Goal: Task Accomplishment & Management: Use online tool/utility

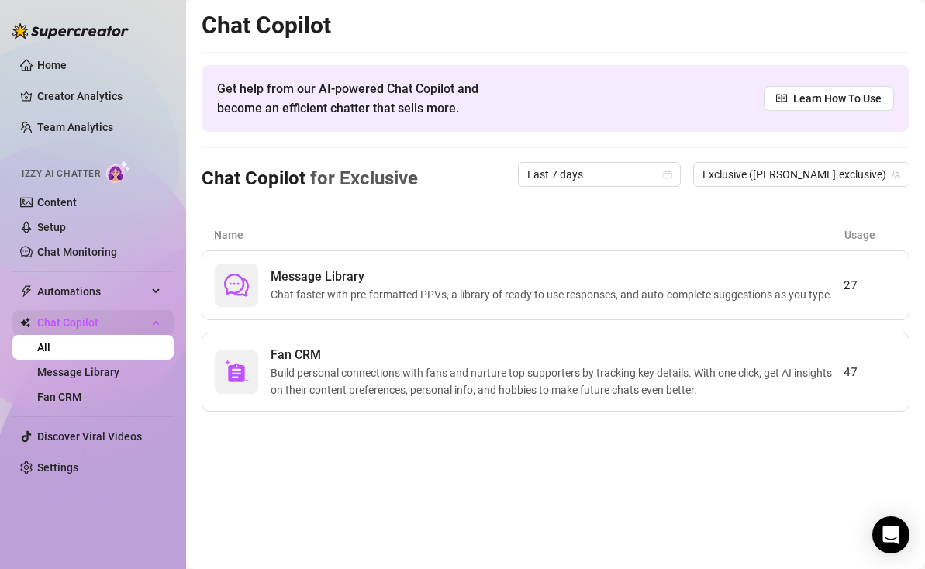
click at [158, 317] on div "Chat Copilot" at bounding box center [92, 322] width 161 height 25
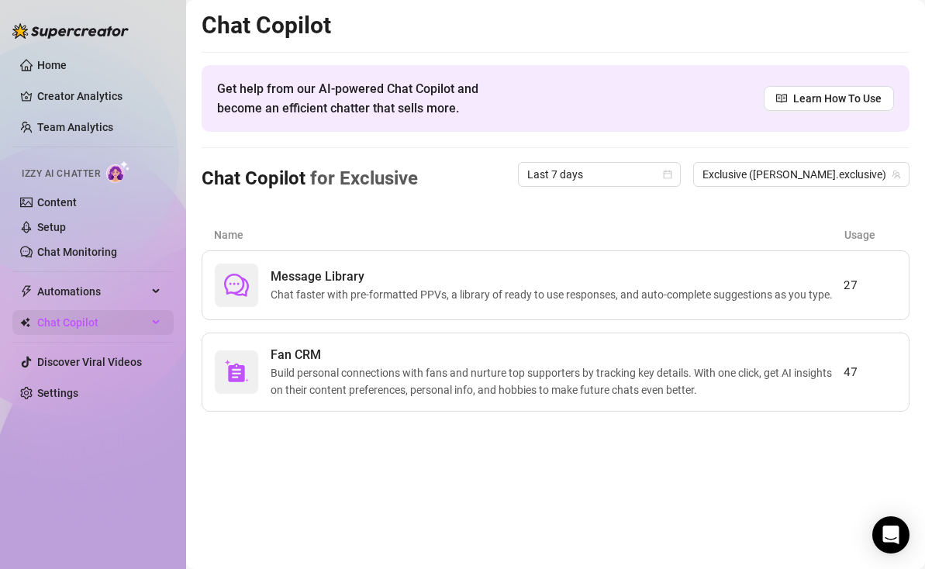
click at [154, 322] on icon at bounding box center [157, 322] width 8 height 0
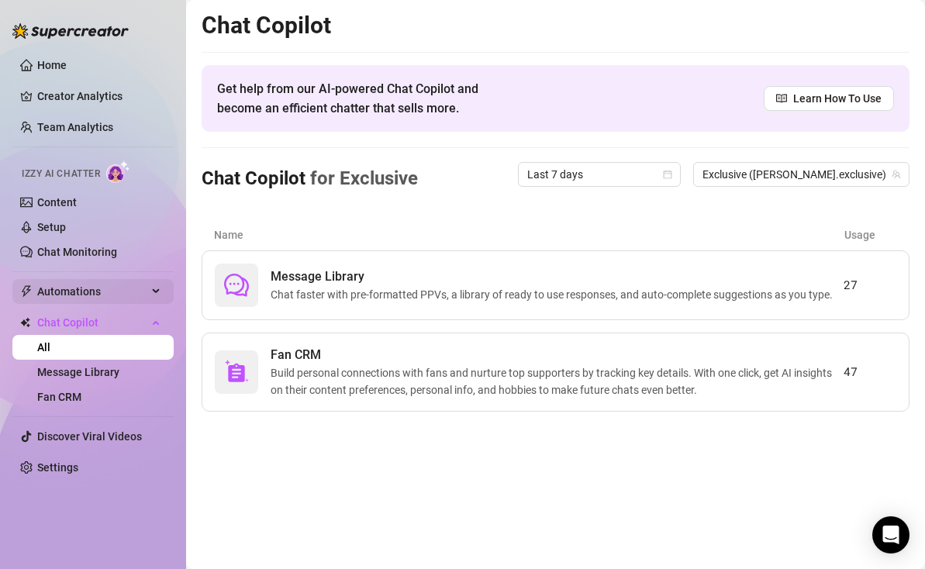
click at [152, 283] on div "Automations" at bounding box center [92, 291] width 161 height 25
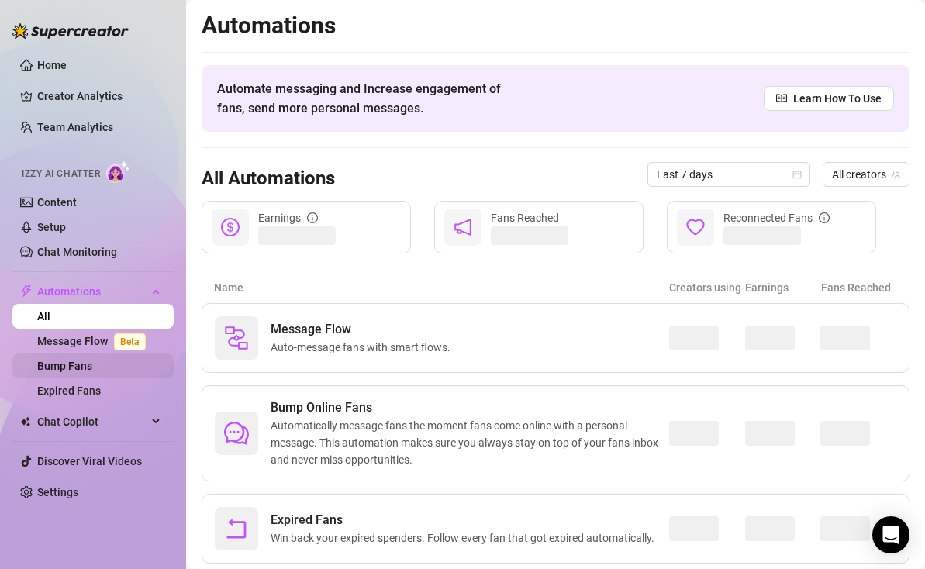
click at [92, 364] on link "Bump Fans" at bounding box center [64, 366] width 55 height 12
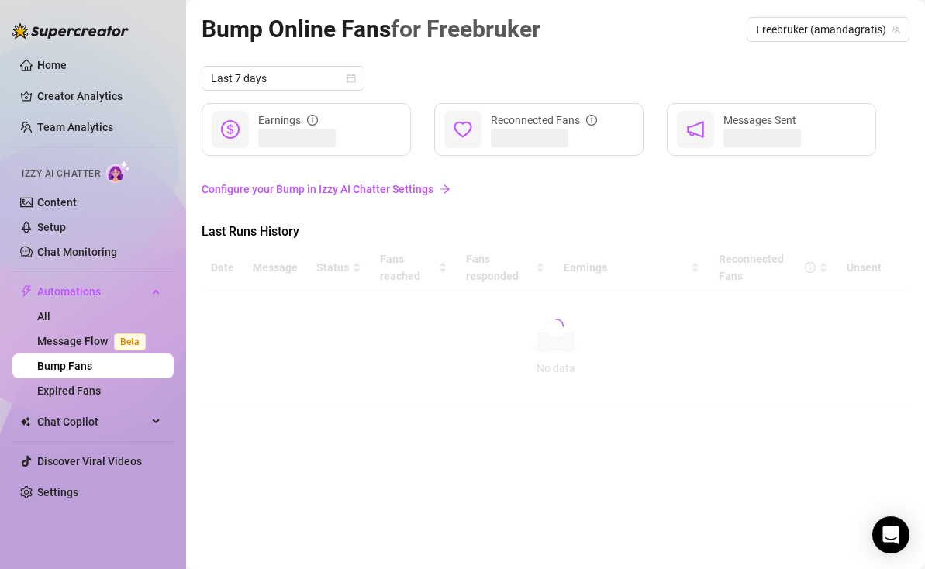
click at [371, 191] on link "Configure your Bump in Izzy AI Chatter Settings" at bounding box center [556, 189] width 708 height 17
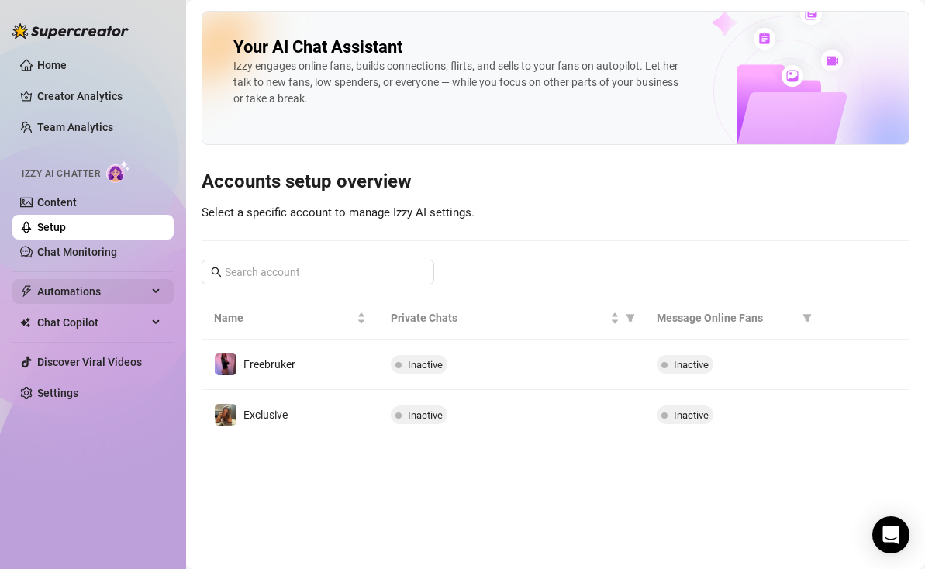
click at [97, 299] on span "Automations" at bounding box center [92, 291] width 110 height 25
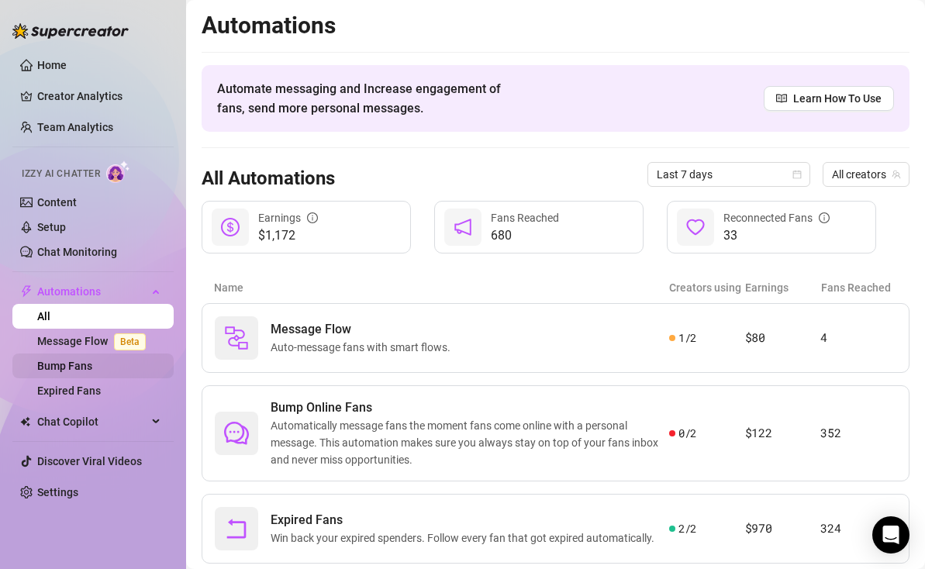
click at [87, 371] on link "Bump Fans" at bounding box center [64, 366] width 55 height 12
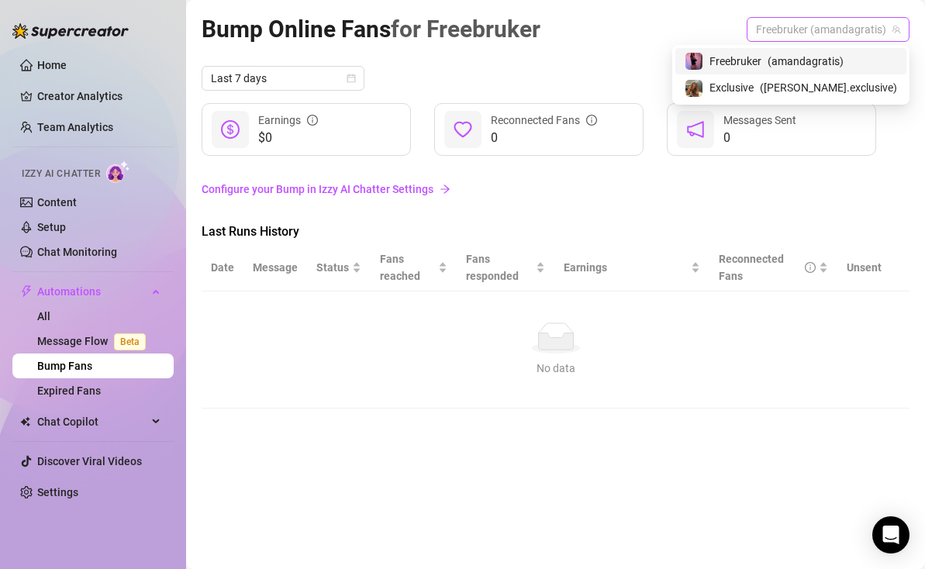
click at [809, 32] on span "Freebruker (amandagratis)" at bounding box center [828, 29] width 144 height 23
click at [808, 84] on span "( [PERSON_NAME].exclusive )" at bounding box center [828, 87] width 137 height 17
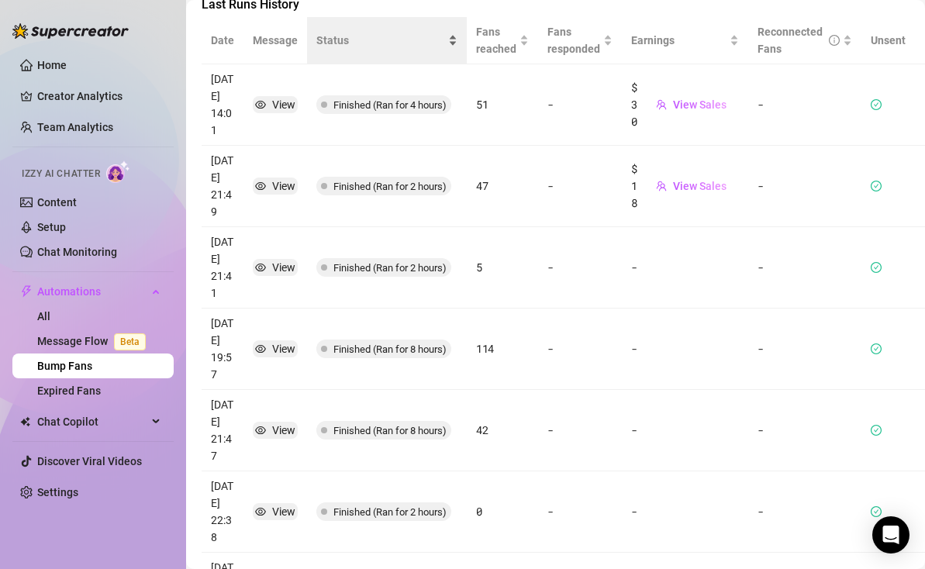
scroll to position [244, 0]
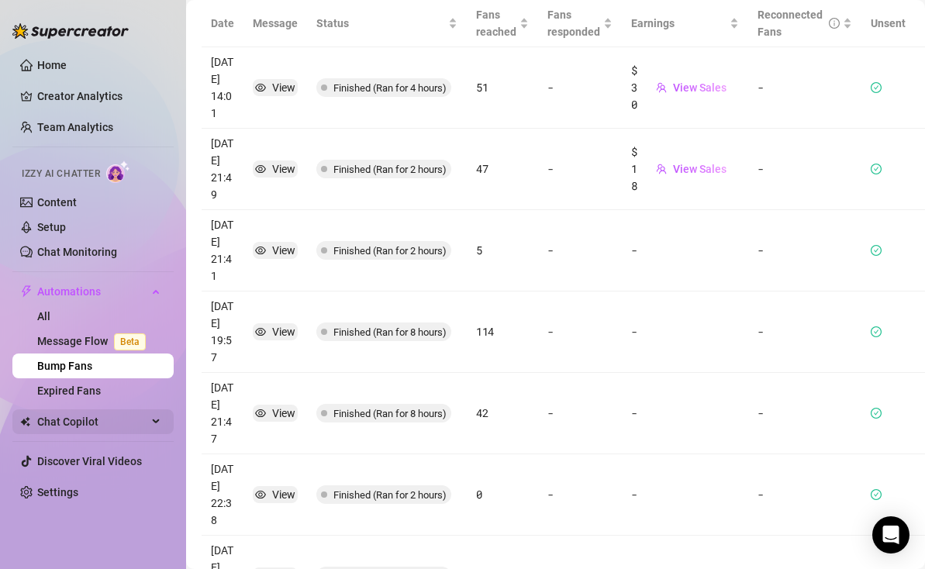
click at [86, 424] on span "Chat Copilot" at bounding box center [92, 421] width 110 height 25
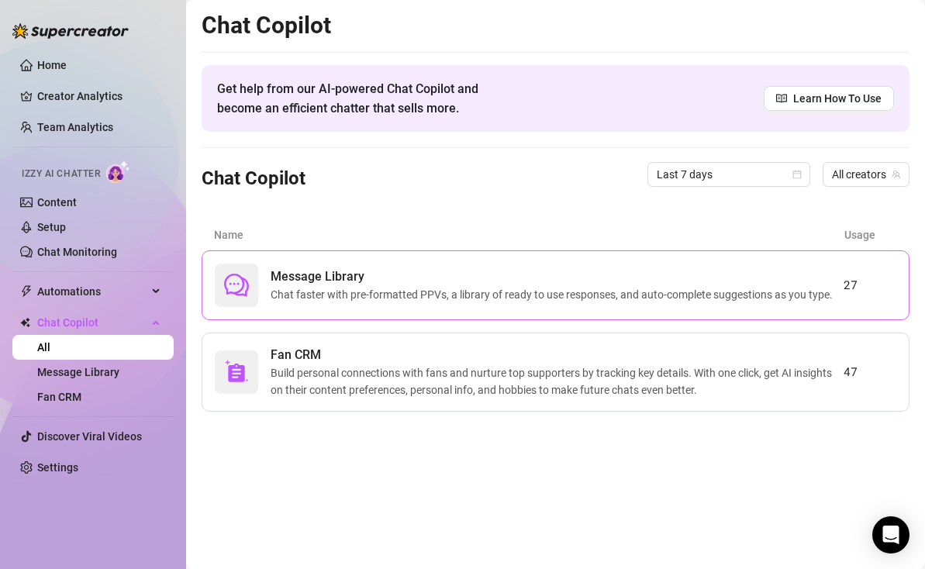
click at [659, 296] on span "Chat faster with pre-formatted PPVs, a library of ready to use responses, and a…" at bounding box center [555, 294] width 568 height 17
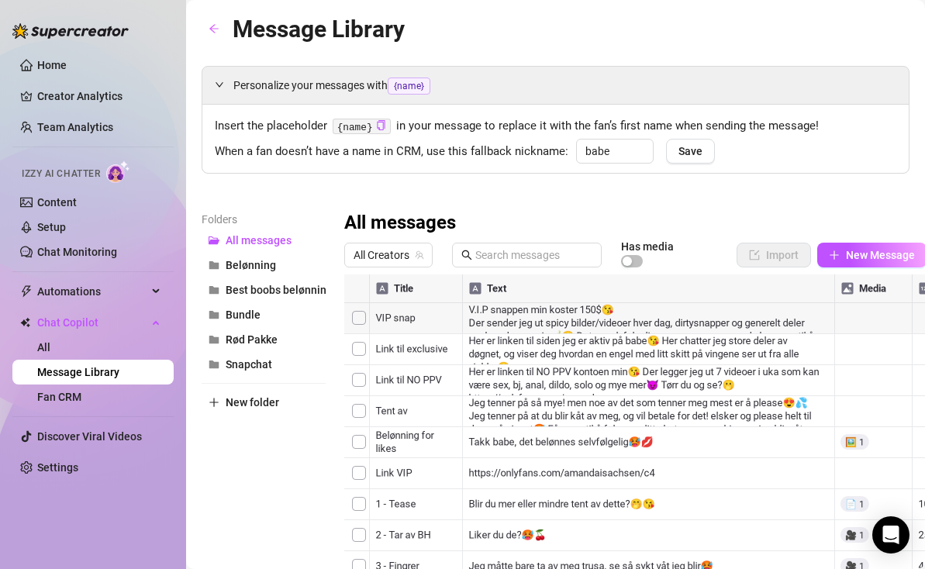
click at [627, 312] on div at bounding box center [635, 447] width 582 height 346
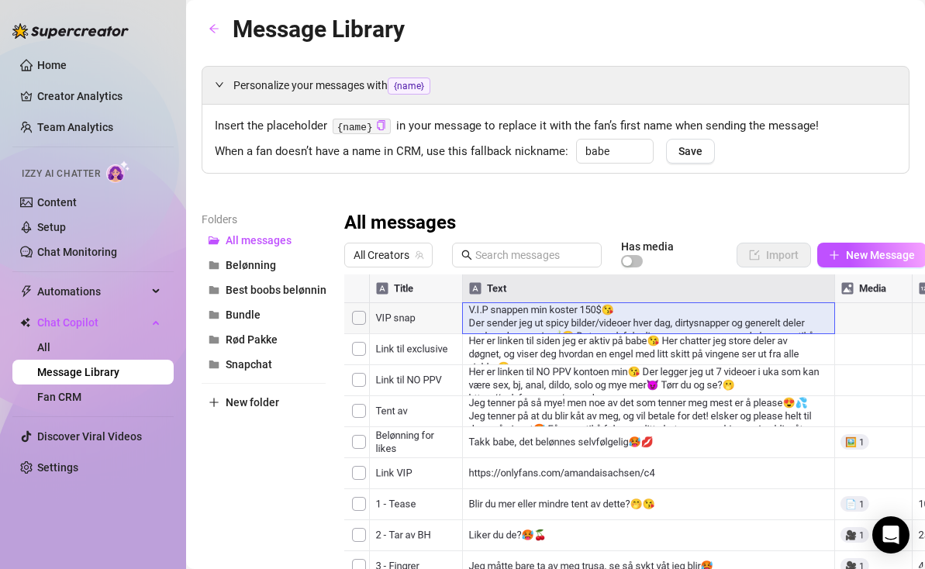
click at [664, 320] on div at bounding box center [635, 447] width 582 height 346
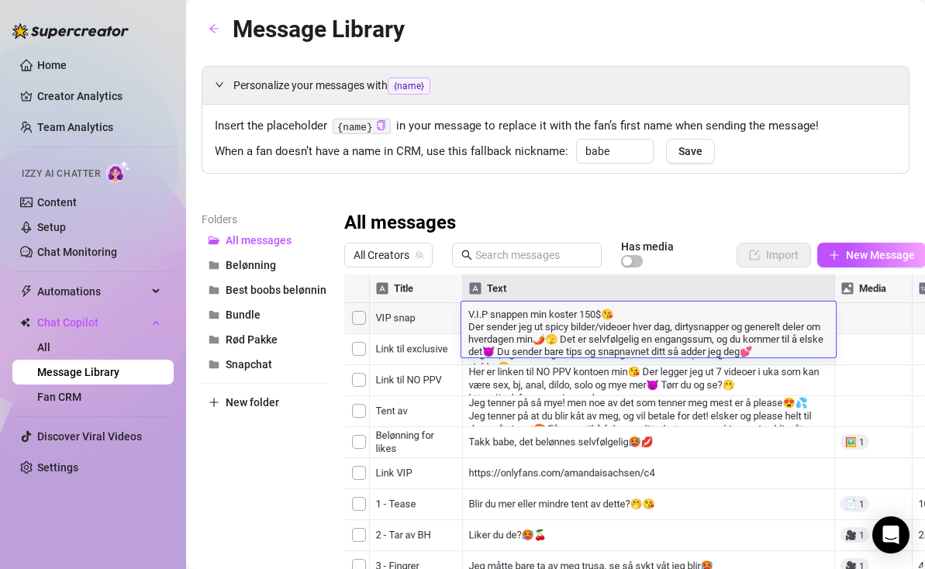
click at [705, 339] on textarea "V.I.P snappen min koster 150$😘 Der sender jeg ut spicy bilder/videoer hver dag,…" at bounding box center [648, 331] width 374 height 51
click at [551, 339] on textarea "V.I.P snappen min koster 150$😘 Der sender jeg ut spicy bilder/videoer hver dag,…" at bounding box center [648, 331] width 374 height 51
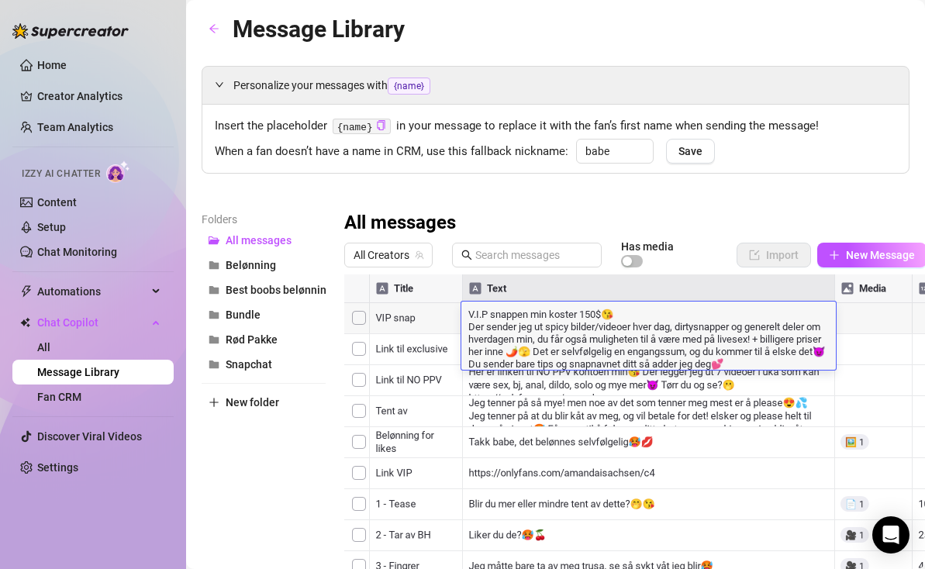
type textarea "V.I.P snappen min koster 150$😘 Der sender jeg ut spicy bilder/videoer hver dag,…"
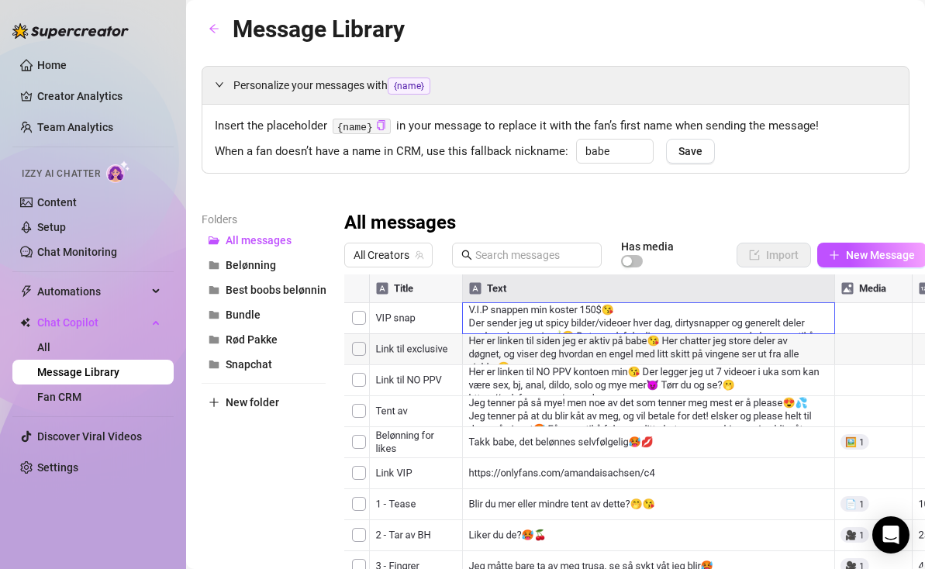
click at [883, 339] on div at bounding box center [635, 447] width 582 height 346
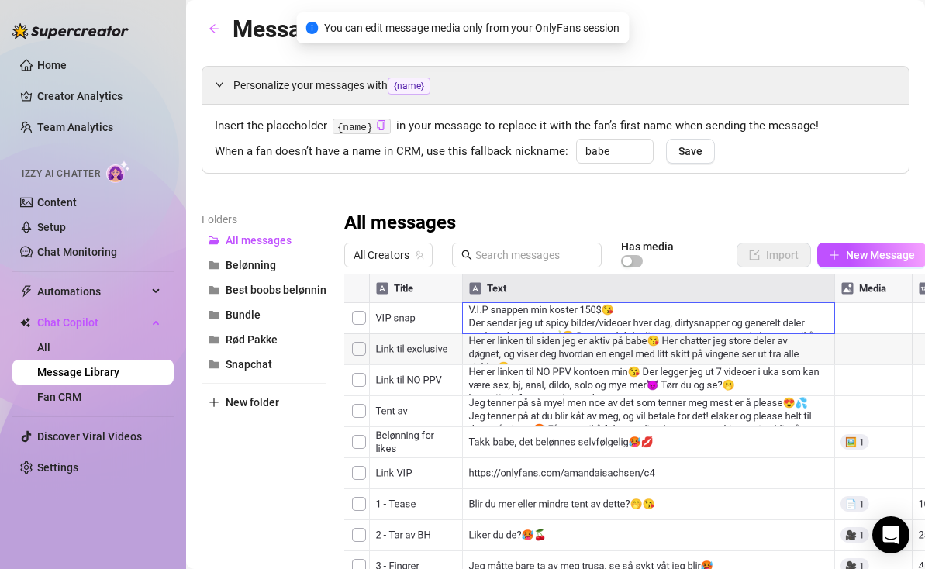
click at [812, 327] on div at bounding box center [635, 447] width 582 height 346
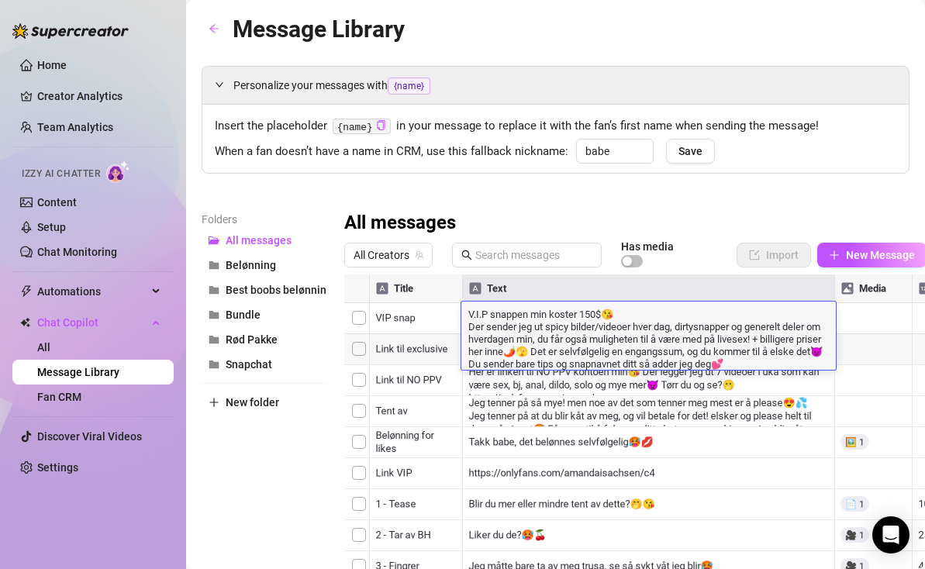
click at [836, 339] on div at bounding box center [635, 447] width 582 height 346
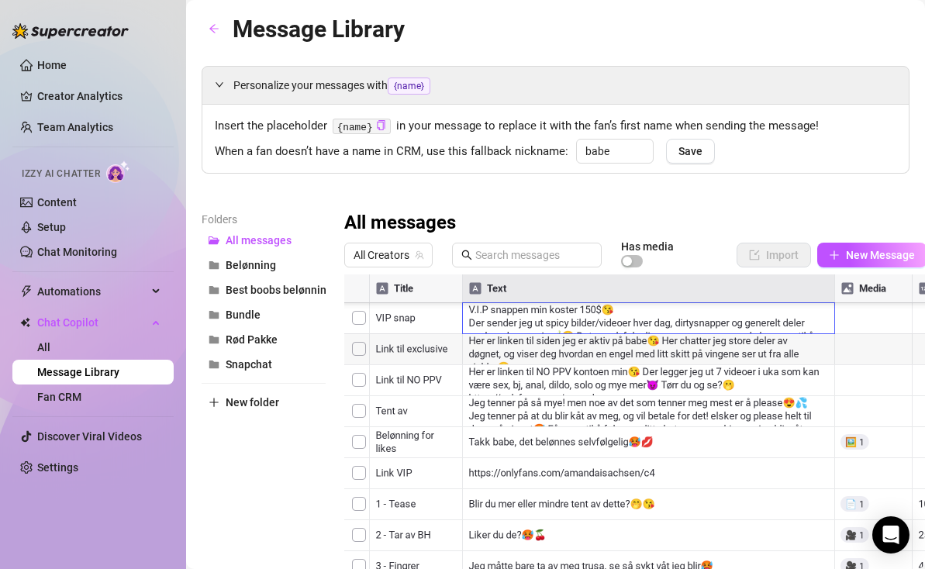
scroll to position [434, 0]
click at [676, 443] on div at bounding box center [635, 447] width 582 height 346
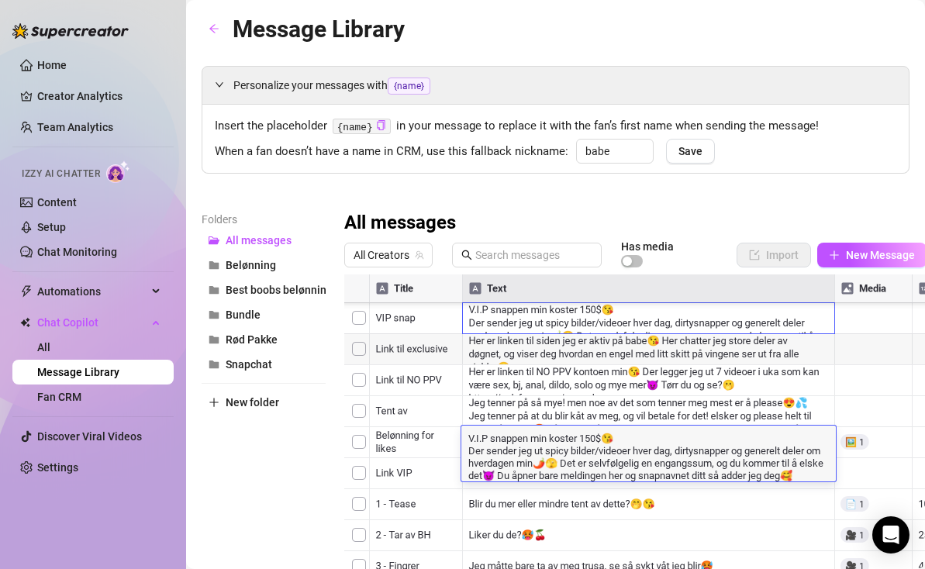
click at [699, 408] on div at bounding box center [635, 447] width 582 height 346
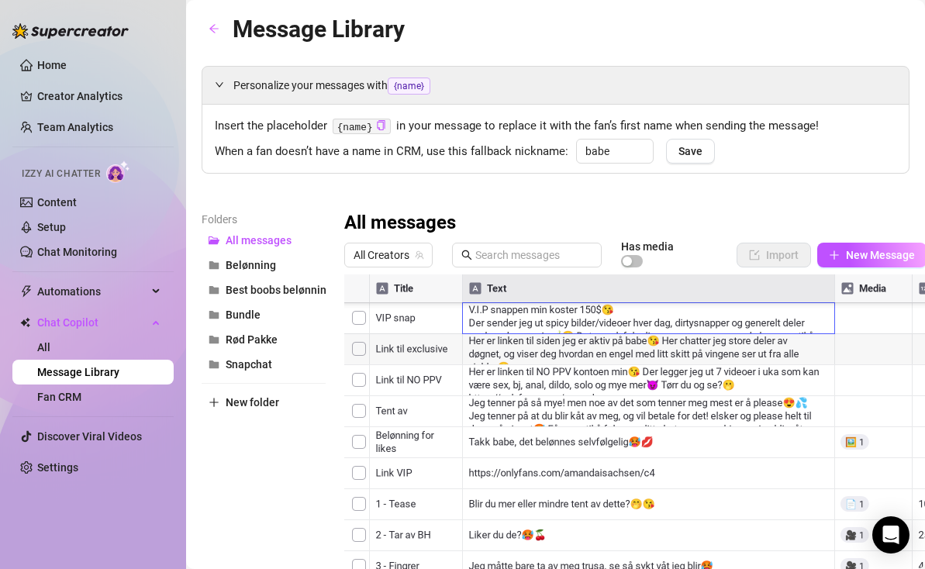
click at [678, 437] on div at bounding box center [635, 447] width 582 height 346
click at [220, 26] on button "button" at bounding box center [214, 29] width 25 height 25
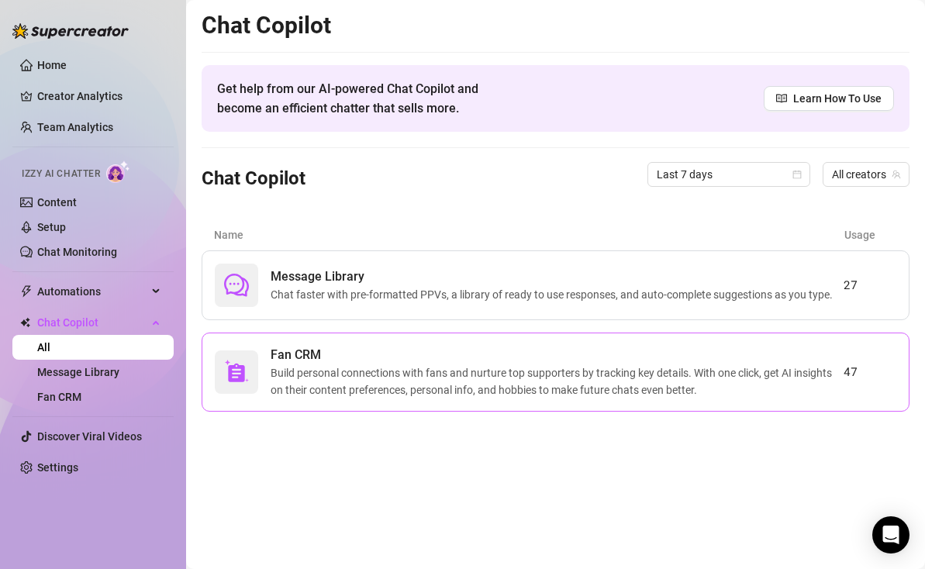
click at [343, 350] on span "Fan CRM" at bounding box center [557, 355] width 573 height 19
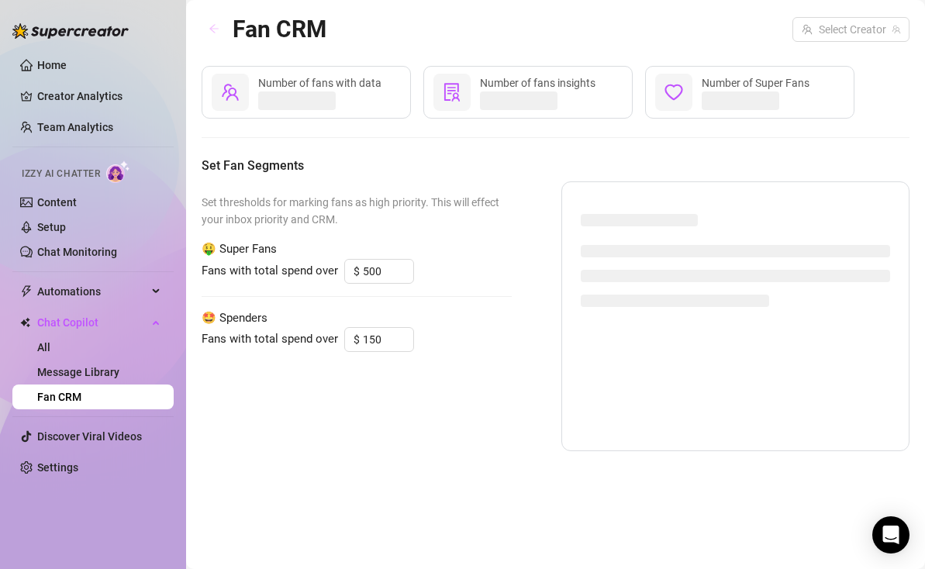
click at [217, 31] on icon "arrow-left" at bounding box center [214, 28] width 11 height 11
